Goal: Task Accomplishment & Management: Manage account settings

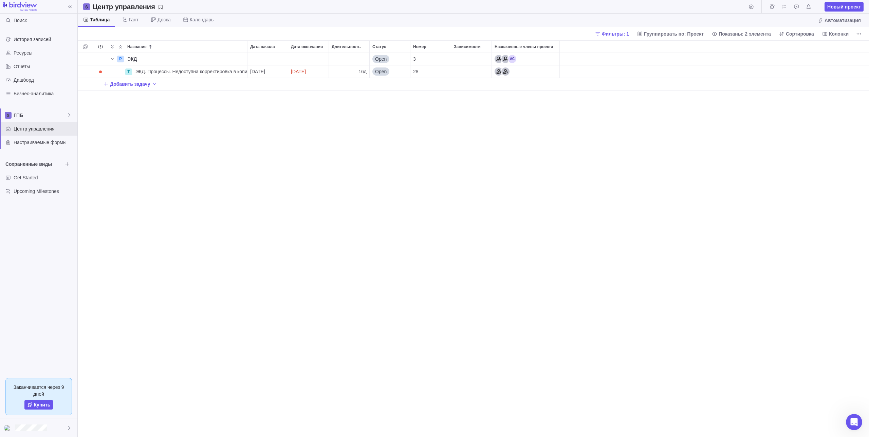
scroll to position [379, 786]
click at [316, 162] on div "P ЭКД Детали Open 3 T ЭКД. Процессы. Недоступна корректировка в копии с файлами…" at bounding box center [473, 245] width 791 height 384
click at [223, 157] on div "P ЭКД Детали Open 3 T ЭКД. Процессы. Недоступна корректировка в копии с файлами…" at bounding box center [473, 245] width 791 height 384
click at [177, 144] on div "P ЭКД Детали Open 3 T ЭКД. Процессы. Недоступна корректировка в копии с файлами…" at bounding box center [473, 245] width 791 height 384
click at [208, 135] on div "P ЭКД Детали Open 3 T ЭКД. Процессы. Недоступна корректировка в копии с файлами…" at bounding box center [473, 245] width 791 height 384
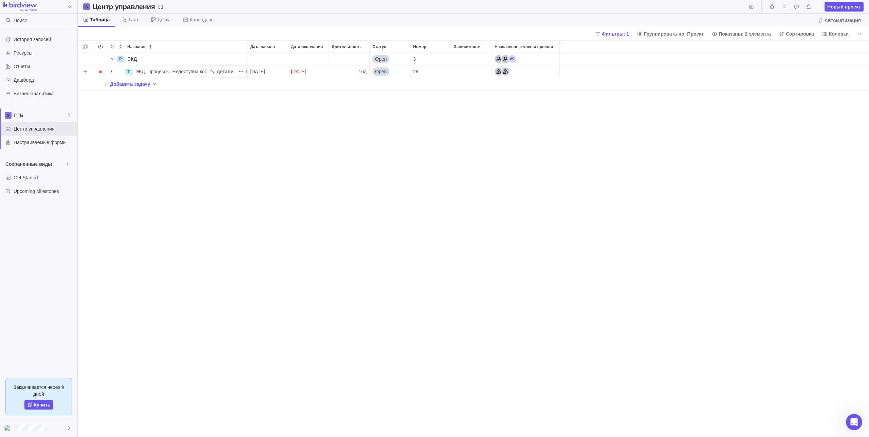
click at [200, 71] on span "ЭКД. Процессы. Недоступна корректировка в копии с файлами (п.82)" at bounding box center [191, 71] width 112 height 7
click at [327, 123] on div "Название Дата начала Дата окончания Длительность Статус Номер Зависимости Назна…" at bounding box center [473, 238] width 791 height 397
click at [492, 149] on div "P ЭКД Детали Open 3 T ЭКД. Процессы. Недоступна корректировка в копии с файлами…" at bounding box center [473, 245] width 791 height 384
click at [790, 34] on span "Сортировка" at bounding box center [799, 34] width 28 height 7
click at [595, 133] on body "Поиск История записей Ресурсы Отчеты Дашборд Бизнес-аналитика ГПБ Центр управле…" at bounding box center [434, 218] width 869 height 437
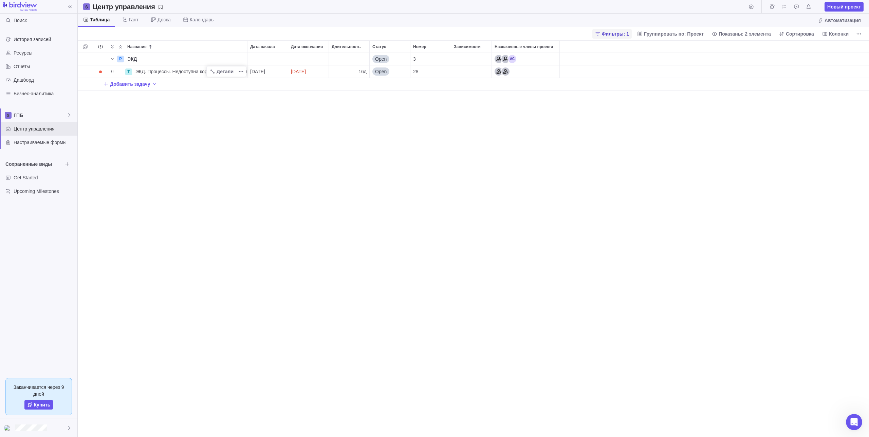
click at [627, 34] on span "Фильтры: 1" at bounding box center [615, 34] width 27 height 7
drag, startPoint x: 773, startPoint y: 124, endPoint x: 772, endPoint y: 127, distance: 3.5
click at [773, 124] on div at bounding box center [771, 124] width 5 height 10
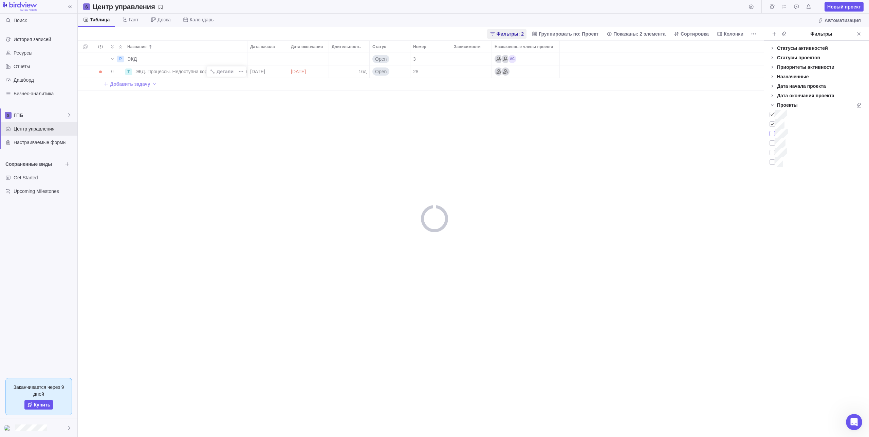
click at [772, 136] on div at bounding box center [771, 134] width 5 height 10
click at [773, 146] on div at bounding box center [771, 143] width 5 height 10
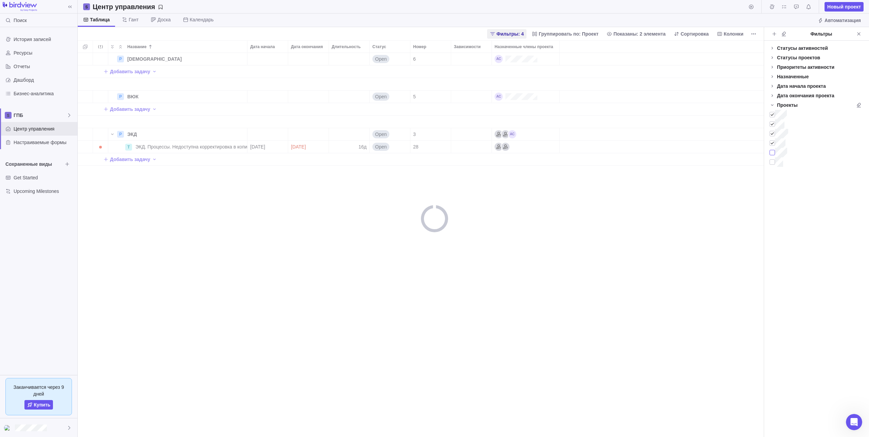
click at [771, 155] on div at bounding box center [771, 153] width 5 height 10
click at [773, 165] on div at bounding box center [771, 162] width 5 height 10
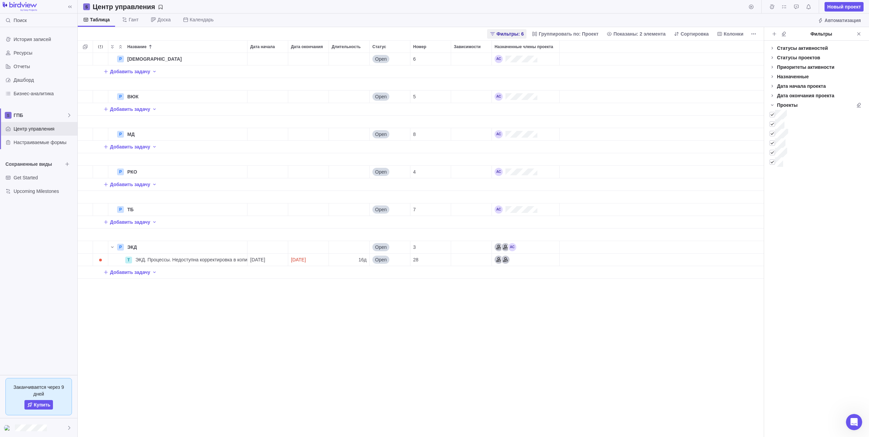
click at [600, 315] on div "P БО Детали Open 6 Добавить задачу P ВЮК Детали Open 5 Добавить задачу P МД Дет…" at bounding box center [421, 245] width 686 height 384
drag, startPoint x: 114, startPoint y: 260, endPoint x: 146, endPoint y: 264, distance: 31.9
click at [146, 264] on div "T ЭКД. Процессы. Недоступна корректировка в копии с файлами (п.82)" at bounding box center [177, 259] width 139 height 13
click at [242, 258] on icon "Больше действий" at bounding box center [240, 259] width 5 height 5
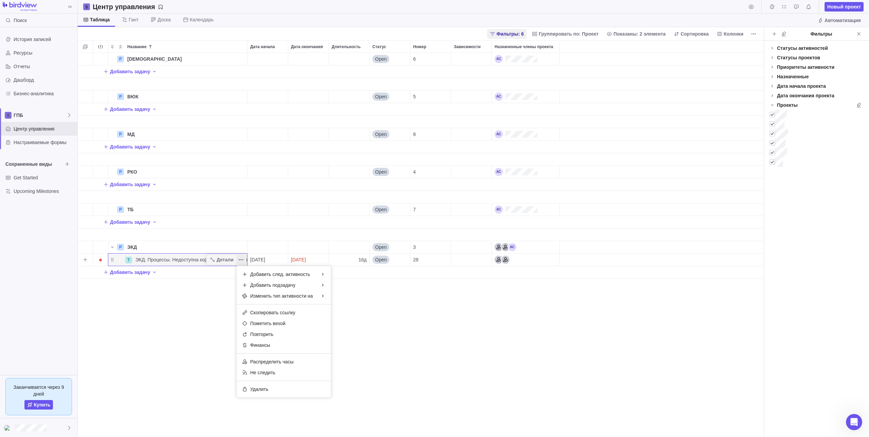
click at [241, 258] on icon "Больше действий" at bounding box center [240, 259] width 5 height 5
click at [200, 328] on div "P БО Детали Open 6 Добавить задачу P ВЮК Детали Open 5 Добавить задачу P МД Дет…" at bounding box center [421, 245] width 686 height 384
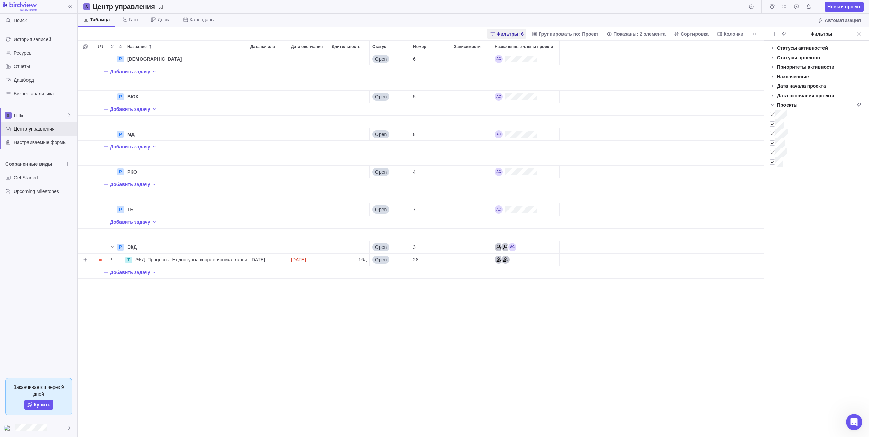
click at [531, 262] on div "Назначенные члены проекта" at bounding box center [526, 260] width 68 height 12
click at [34, 48] on body "Поиск История записей Ресурсы Отчеты Дашборд Бизнес-аналитика ГПБ Центр управле…" at bounding box center [434, 218] width 869 height 437
click at [33, 51] on span "Ресурсы" at bounding box center [44, 53] width 61 height 7
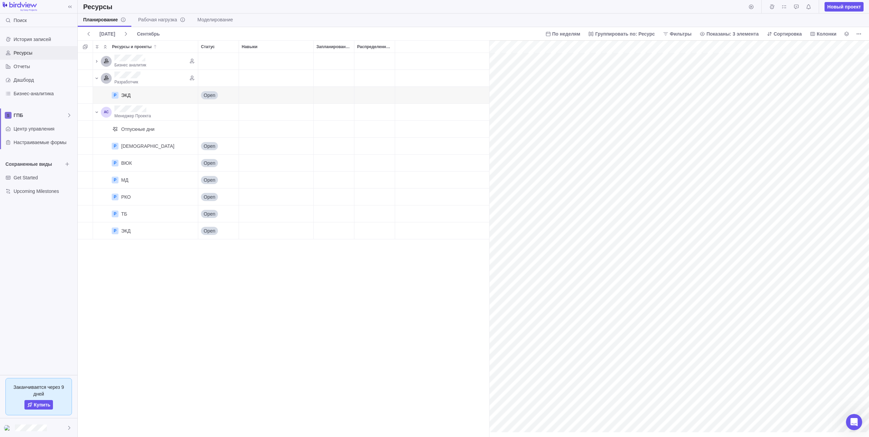
scroll to position [0, 35]
click at [240, 64] on div "Навыки" at bounding box center [276, 61] width 74 height 17
click at [220, 65] on div "Статус" at bounding box center [218, 61] width 41 height 17
click at [331, 64] on div "Запланированные часы" at bounding box center [334, 61] width 40 height 17
click at [371, 61] on div "Распределенные часы" at bounding box center [374, 61] width 40 height 17
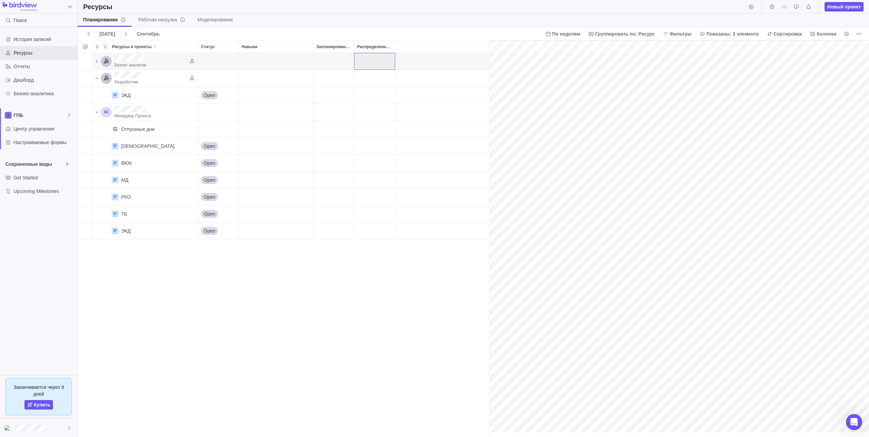
drag, startPoint x: 371, startPoint y: 61, endPoint x: 348, endPoint y: 58, distance: 23.6
click at [371, 61] on div "Распределенные часы" at bounding box center [374, 61] width 40 height 17
click at [348, 58] on div "Запланированные часы" at bounding box center [334, 61] width 40 height 17
click at [175, 60] on div "Ресурсы и проекты" at bounding box center [154, 58] width 80 height 7
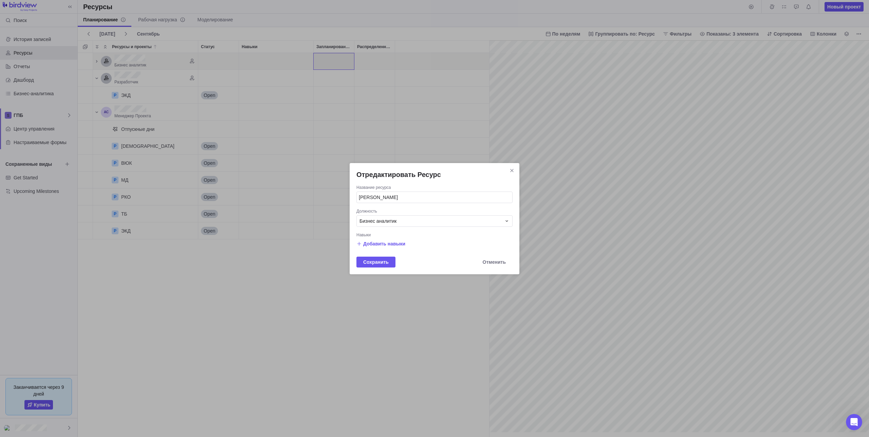
click at [507, 173] on h2 "Отредактировать Ресурс" at bounding box center [434, 175] width 156 height 10
click at [510, 172] on icon "Закрыть" at bounding box center [511, 170] width 5 height 5
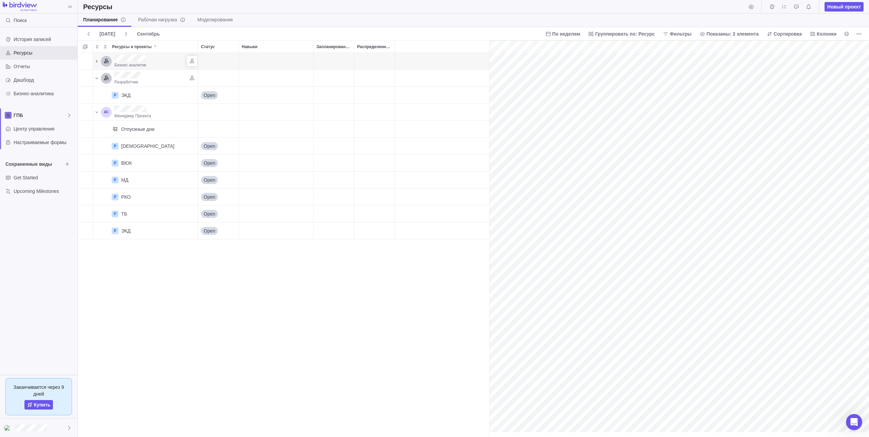
click at [95, 59] on icon "Ресурсы и проекты" at bounding box center [96, 61] width 5 height 5
click at [144, 80] on div "ЭКД" at bounding box center [156, 78] width 76 height 17
click at [215, 79] on span "Open" at bounding box center [210, 78] width 12 height 7
click at [288, 85] on div "Навыки" at bounding box center [276, 78] width 75 height 17
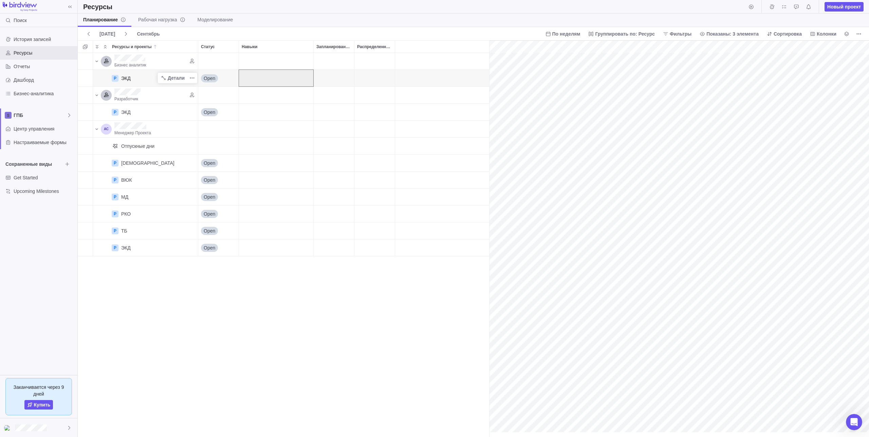
click at [154, 79] on div "ЭКД" at bounding box center [156, 78] width 76 height 17
click at [183, 78] on span "Детали" at bounding box center [176, 78] width 17 height 7
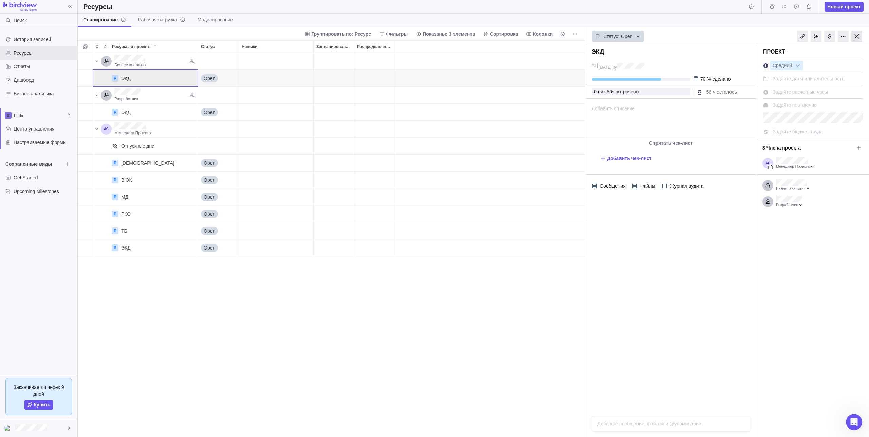
click at [856, 38] on div at bounding box center [856, 37] width 11 height 12
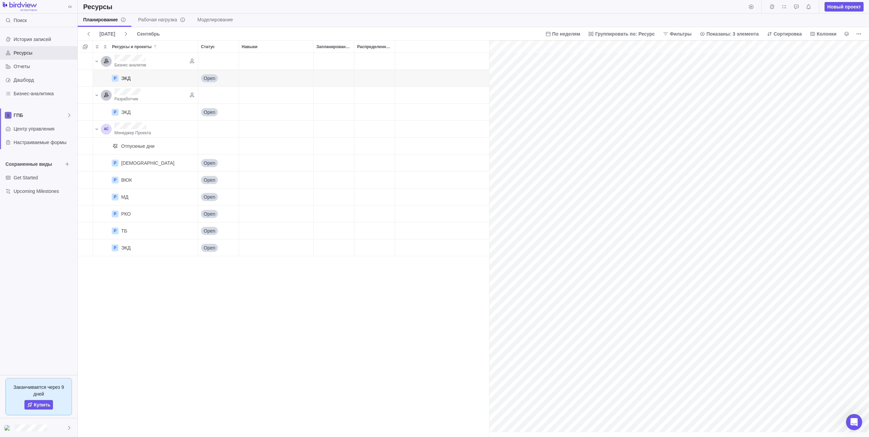
scroll to position [0, 35]
click at [361, 92] on div "Распределенные часы" at bounding box center [374, 95] width 40 height 17
click at [166, 80] on icon "Ресурсы и проекты" at bounding box center [163, 77] width 5 height 5
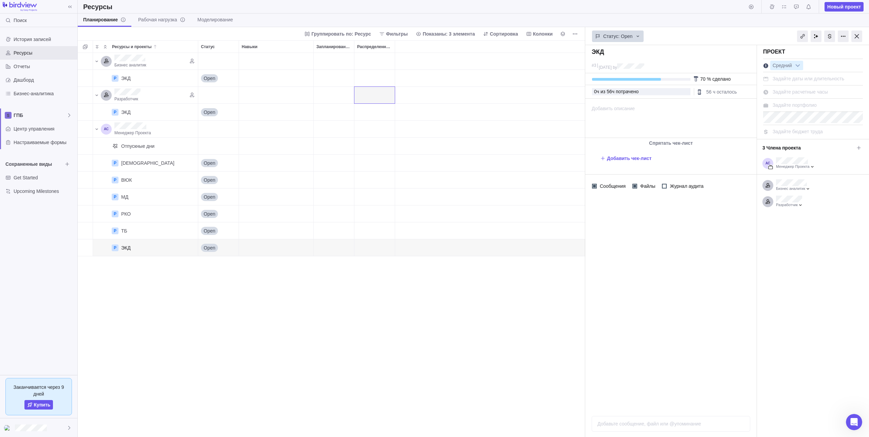
click at [375, 286] on div "Бизнес аналитик P ЭКД Детали Open Разработчик P ЭКД Детали Open Менеджер Проект…" at bounding box center [331, 245] width 507 height 384
click at [152, 78] on div "ЭКД" at bounding box center [156, 78] width 76 height 17
click at [578, 35] on span "Больше действий" at bounding box center [575, 34] width 10 height 10
click at [503, 273] on body "Поиск История записей Ресурсы Отчеты Дашборд Бизнес-аналитика ГПБ Центр управле…" at bounding box center [434, 218] width 869 height 437
click at [350, 113] on div "Запланированные часы" at bounding box center [334, 112] width 40 height 17
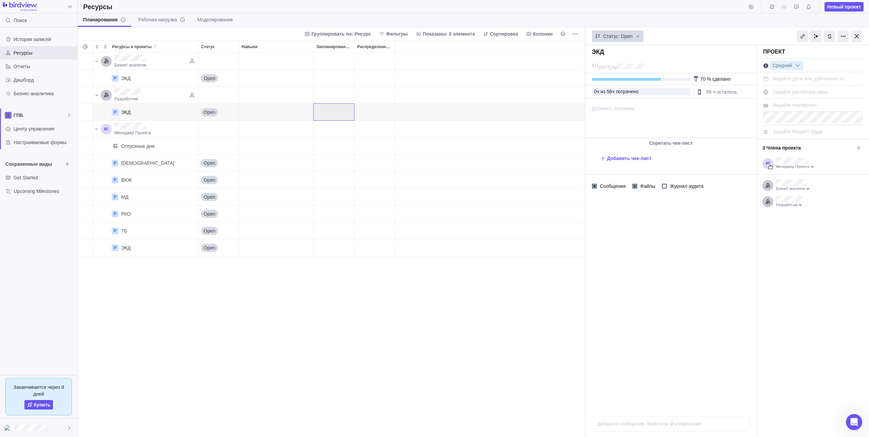
click at [372, 111] on div "Распределенные часы" at bounding box center [374, 112] width 40 height 17
click at [419, 111] on div "grid" at bounding box center [490, 112] width 190 height 17
click at [366, 112] on div "Распределенные часы" at bounding box center [374, 112] width 40 height 17
click at [321, 109] on div "Запланированные часы" at bounding box center [334, 112] width 40 height 17
click at [291, 109] on div "Навыки" at bounding box center [276, 112] width 75 height 17
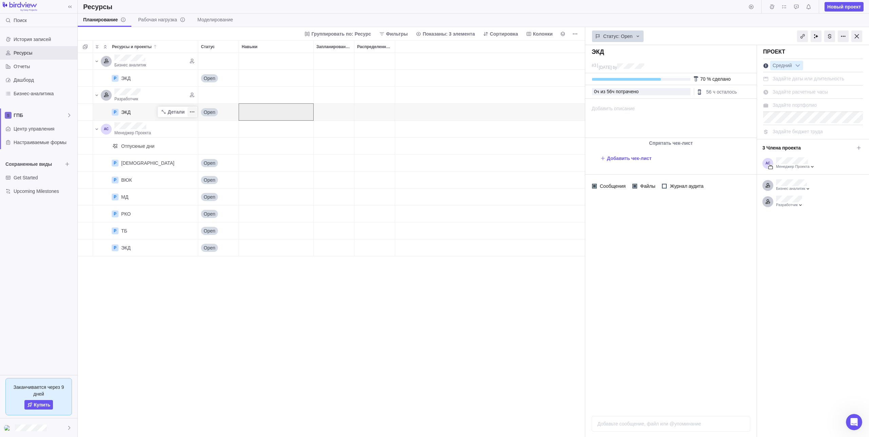
click at [188, 113] on span "Больше действий" at bounding box center [192, 112] width 10 height 10
click at [329, 112] on div "Ресурсы и проекты Статус Навыки Запланированные часы Распределенные часы Бизнес…" at bounding box center [331, 238] width 507 height 397
click at [329, 112] on div "Запланированные часы" at bounding box center [334, 112] width 40 height 17
click at [575, 34] on icon "Больше действий" at bounding box center [574, 33] width 1 height 1
click at [576, 32] on icon "Больше действий" at bounding box center [574, 33] width 5 height 5
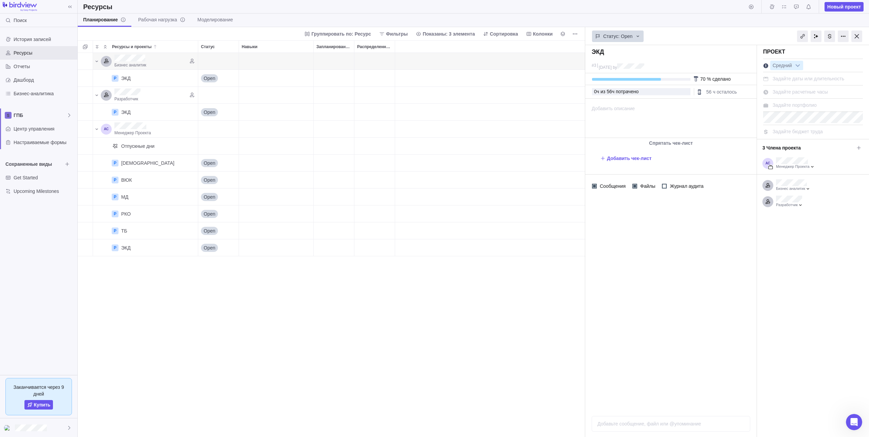
click at [537, 4] on div "Ресурсы Новый проект" at bounding box center [473, 7] width 791 height 14
click at [152, 110] on div "ЭКД" at bounding box center [156, 112] width 76 height 17
click at [139, 113] on div "ЭКД" at bounding box center [156, 112] width 76 height 17
click at [261, 112] on div "Навыки" at bounding box center [276, 112] width 75 height 17
click at [208, 114] on span "Open" at bounding box center [210, 112] width 12 height 7
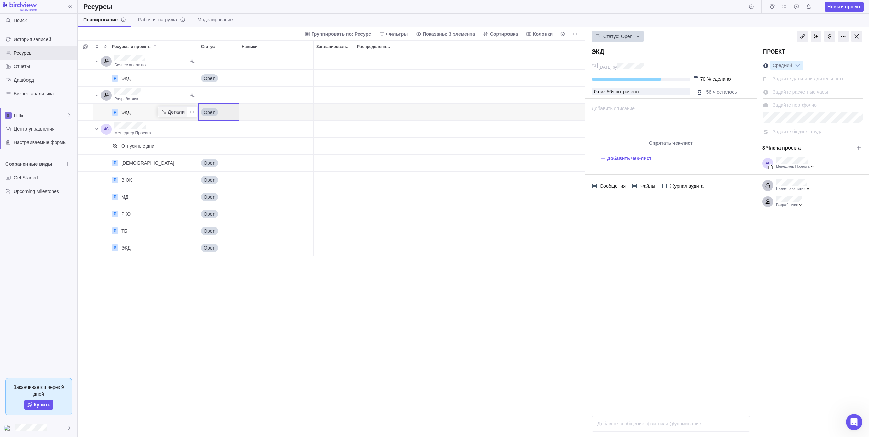
click at [178, 112] on span "Детали" at bounding box center [176, 112] width 17 height 7
click at [821, 88] on div "Задайте расчетные часы" at bounding box center [800, 92] width 60 height 10
click at [824, 107] on div "Задайте портфолио" at bounding box center [813, 104] width 100 height 12
drag, startPoint x: 546, startPoint y: 196, endPoint x: 523, endPoint y: 217, distance: 31.0
click at [533, 209] on div "Бизнес аналитик P ЭКД Детали Open Разработчик P ЭКД Детали Open Менеджер Проект…" at bounding box center [331, 155] width 507 height 204
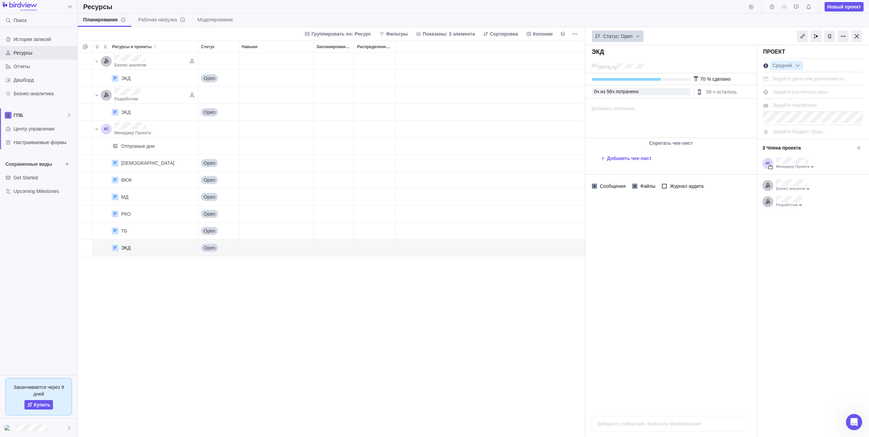
click at [467, 302] on div "Бизнес аналитик P ЭКД Детали Open Разработчик P ЭКД Детали Open Менеджер Проект…" at bounding box center [331, 245] width 507 height 384
click at [146, 22] on span "Рабочая нагрузка" at bounding box center [161, 19] width 47 height 7
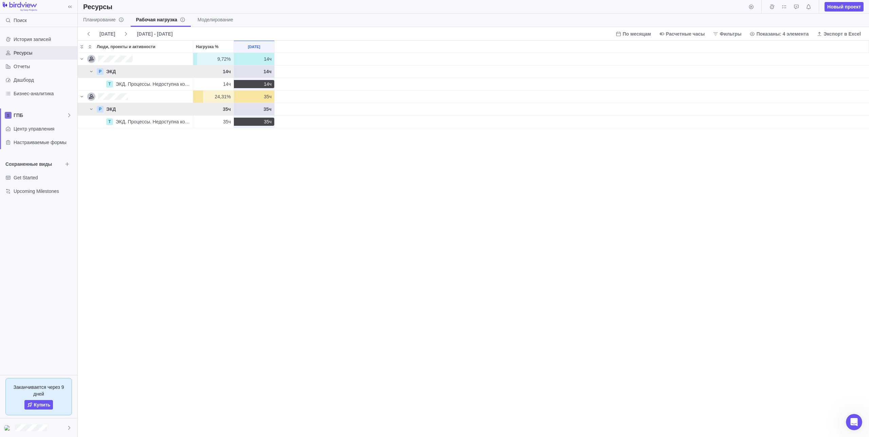
scroll to position [379, 786]
click at [200, 24] on link "Моделирование" at bounding box center [215, 20] width 46 height 13
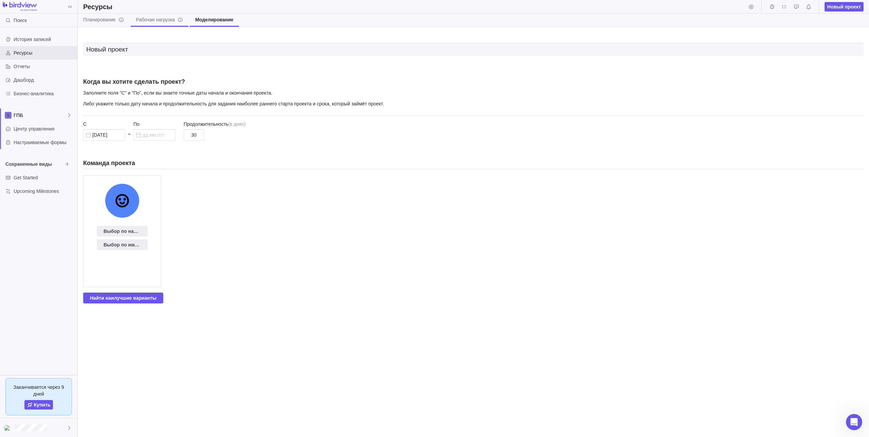
click at [169, 22] on span "Рабочая нагрузка" at bounding box center [159, 19] width 47 height 7
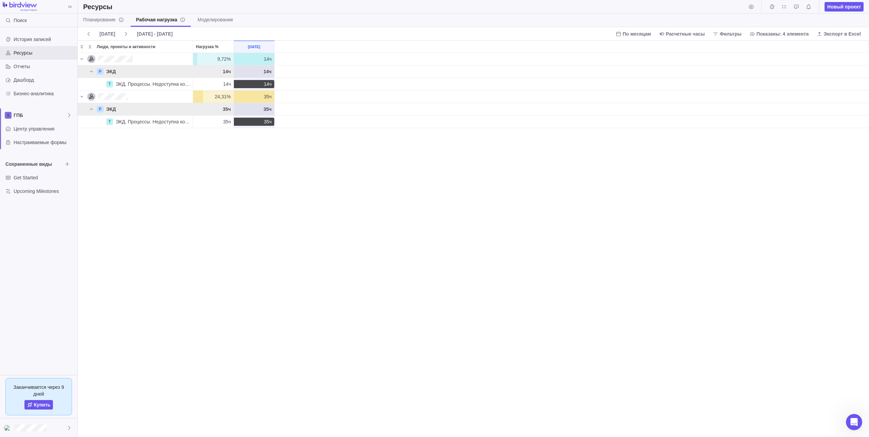
scroll to position [379, 786]
click at [248, 182] on div "9,72% 9,72% 14ч P ЭКД 14ч 14ч T ЭКД. Процессы. Недоступна корректировка в копии…" at bounding box center [473, 245] width 791 height 384
click at [253, 351] on div "9,72% 9,72% 14ч P ЭКД 14ч 14ч T ЭКД. Процессы. Недоступна корректировка в копии…" at bounding box center [473, 245] width 791 height 384
